Goal: Find specific page/section: Find specific page/section

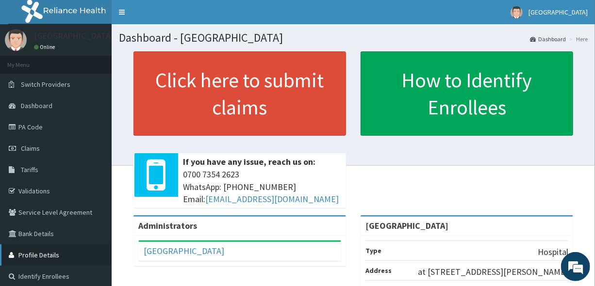
scroll to position [44, 0]
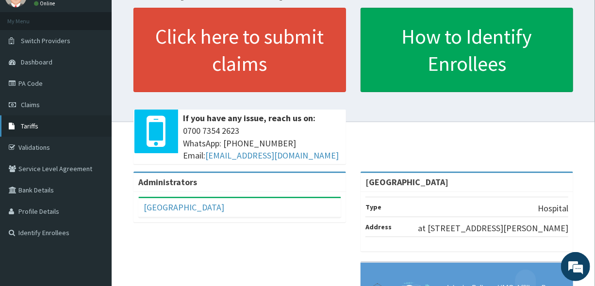
click at [29, 126] on span "Tariffs" at bounding box center [29, 126] width 17 height 9
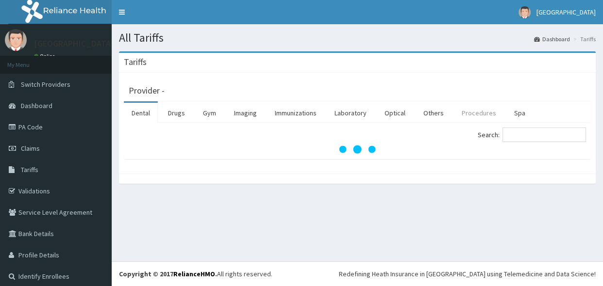
click at [463, 110] on link "Procedures" at bounding box center [479, 113] width 50 height 20
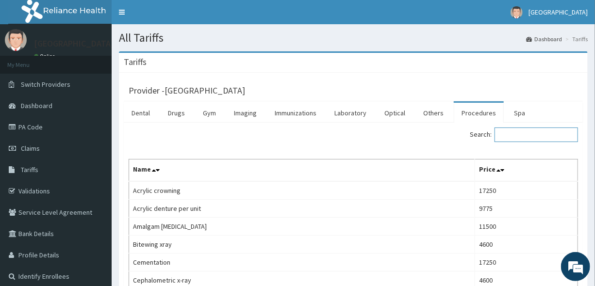
click at [536, 132] on input "Search:" at bounding box center [535, 135] width 83 height 15
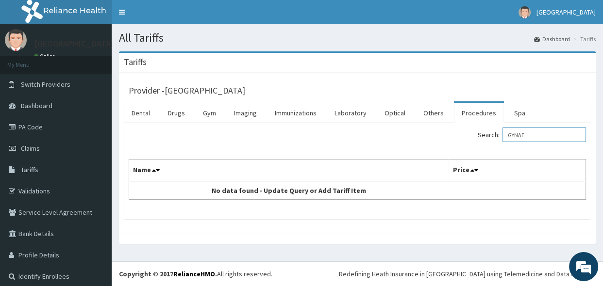
type input "GYNAE"
click at [467, 111] on link "Procedures" at bounding box center [479, 113] width 50 height 20
click at [521, 140] on input "Search:" at bounding box center [543, 135] width 83 height 15
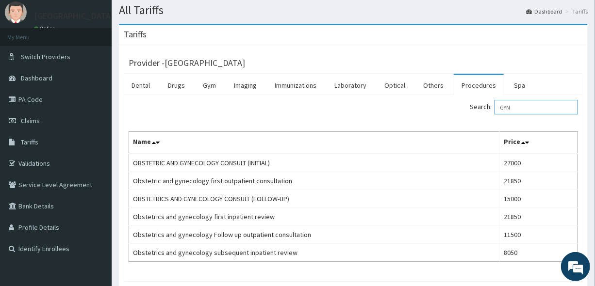
scroll to position [88, 0]
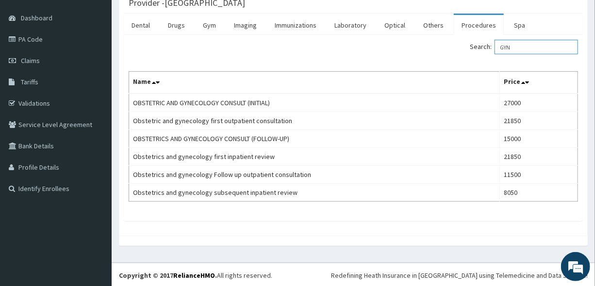
type input "GYN"
